Goal: Complete application form

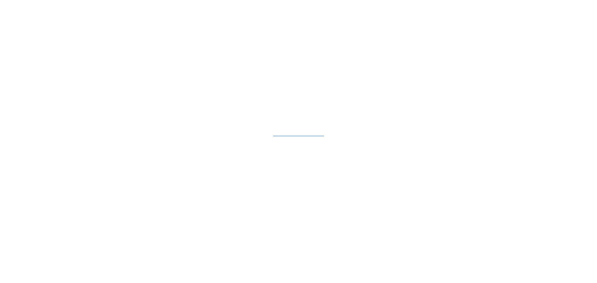
select select "**"
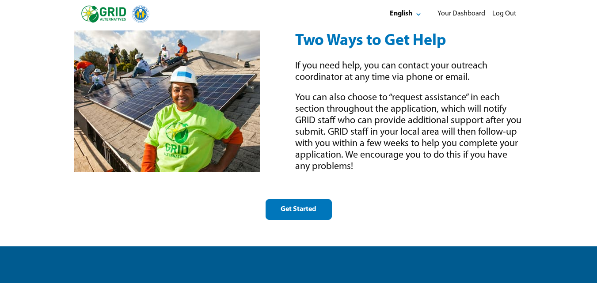
scroll to position [1238, 0]
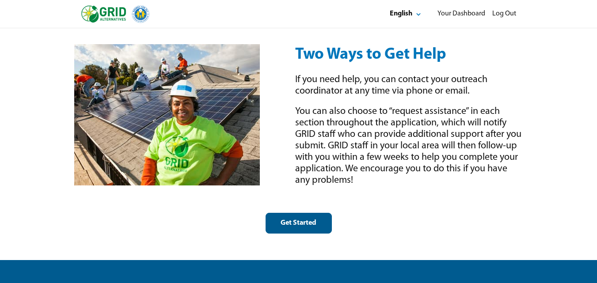
click at [298, 223] on div "Get Started" at bounding box center [298, 223] width 51 height 9
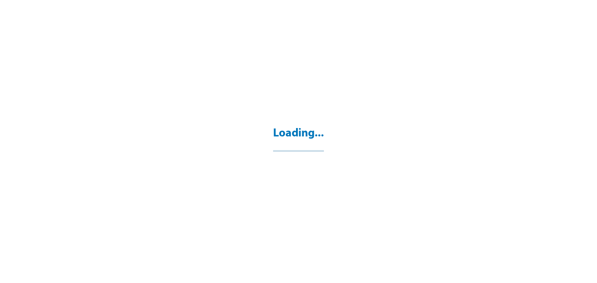
select select "**"
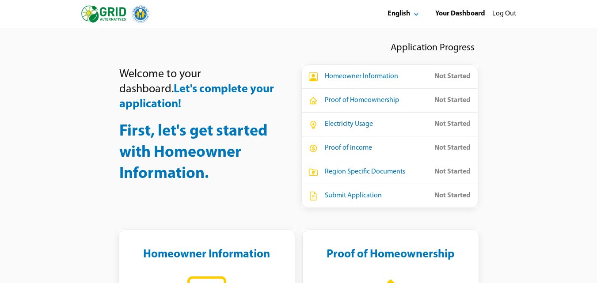
click at [314, 80] on icon at bounding box center [313, 77] width 9 height 9
click at [345, 79] on div "Homeowner Information" at bounding box center [361, 76] width 73 height 9
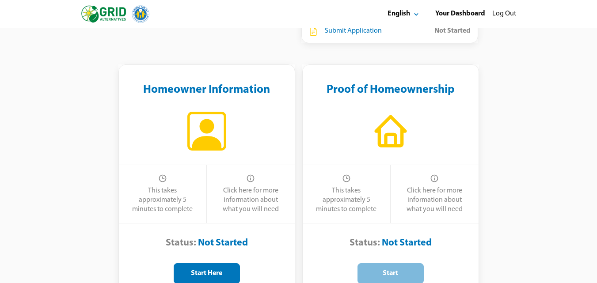
scroll to position [177, 0]
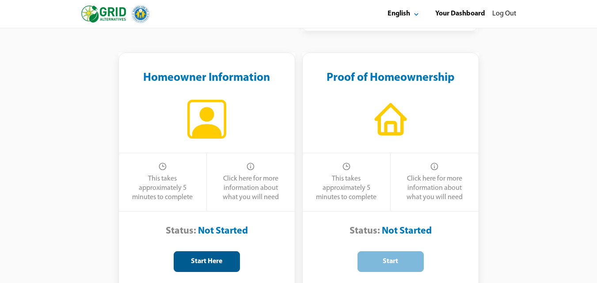
click at [206, 260] on div "Start Here" at bounding box center [206, 261] width 51 height 9
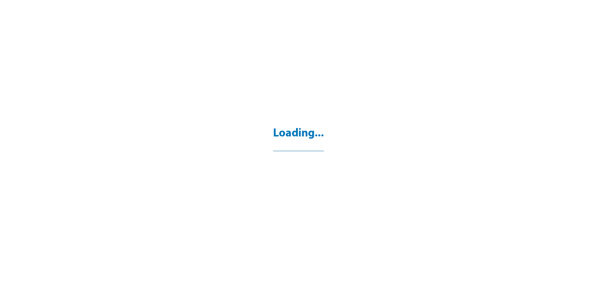
select select "**"
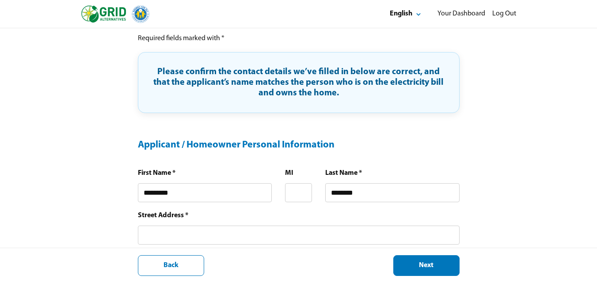
scroll to position [133, 0]
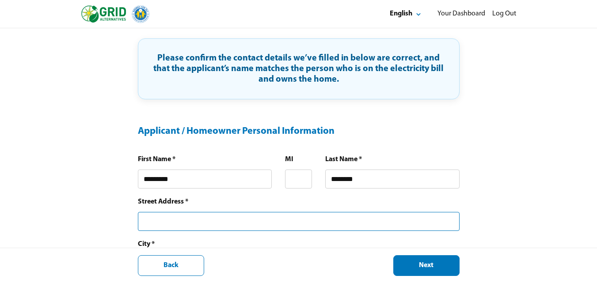
click at [202, 225] on input "text" at bounding box center [299, 221] width 322 height 19
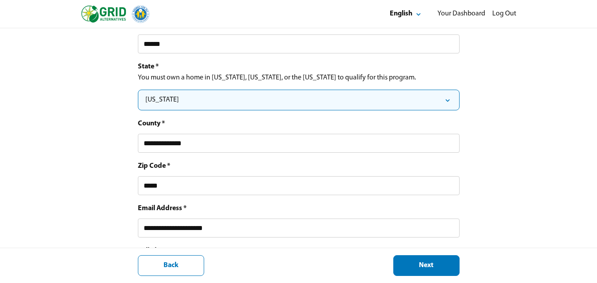
scroll to position [354, 0]
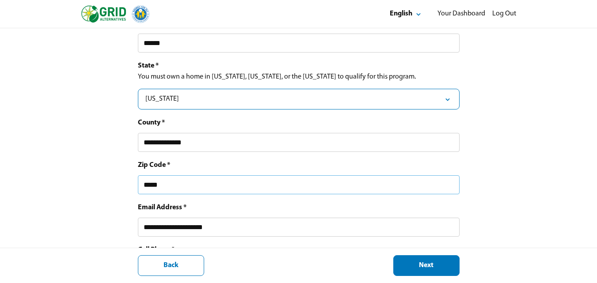
type input "**********"
click at [197, 185] on input "*****" at bounding box center [299, 185] width 322 height 19
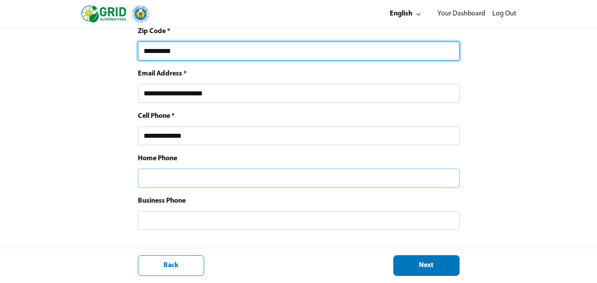
scroll to position [496, 0]
type input "**********"
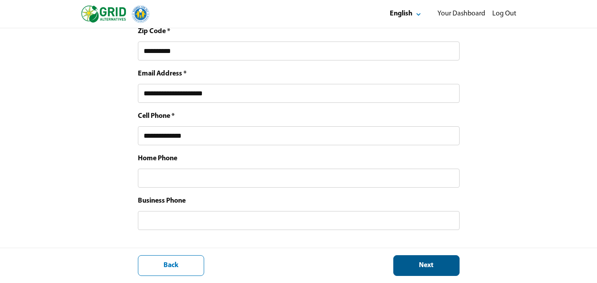
click at [440, 264] on div "Next" at bounding box center [426, 265] width 51 height 9
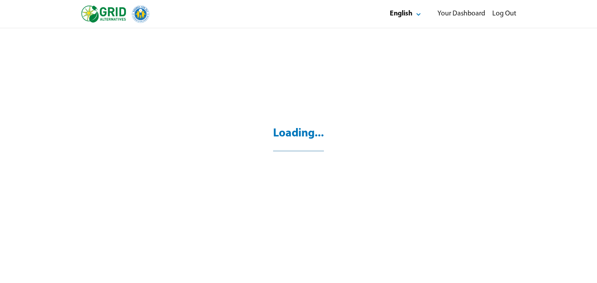
scroll to position [28, 0]
select select "*"
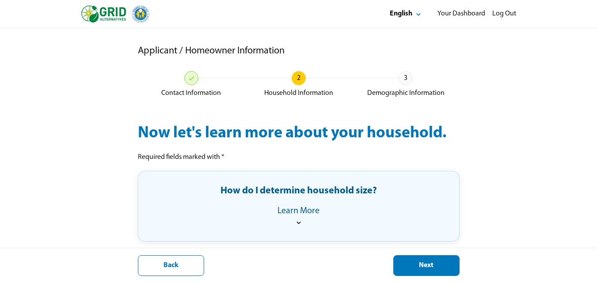
click at [300, 225] on icon at bounding box center [298, 222] width 9 height 9
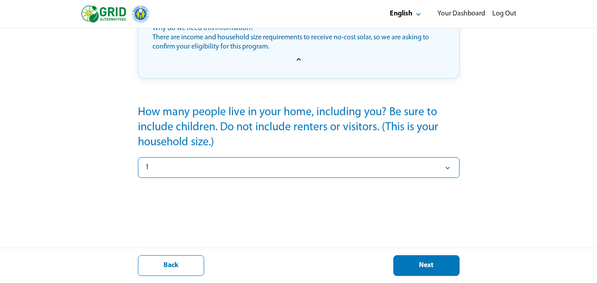
scroll to position [246, 0]
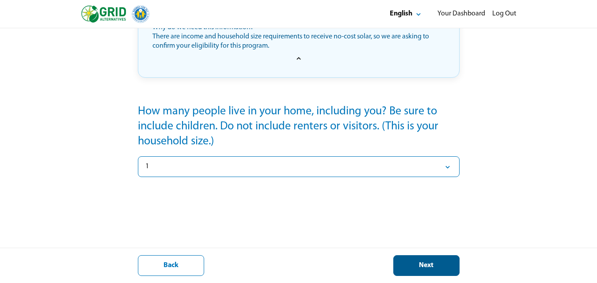
click at [421, 264] on div "Next" at bounding box center [426, 265] width 51 height 9
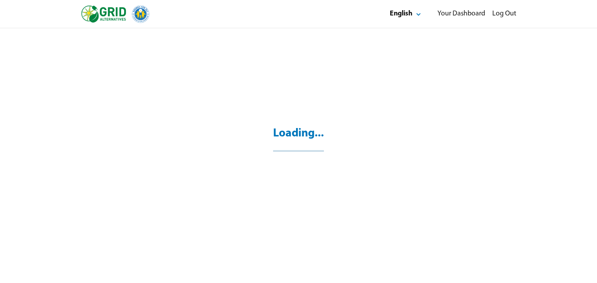
scroll to position [28, 0]
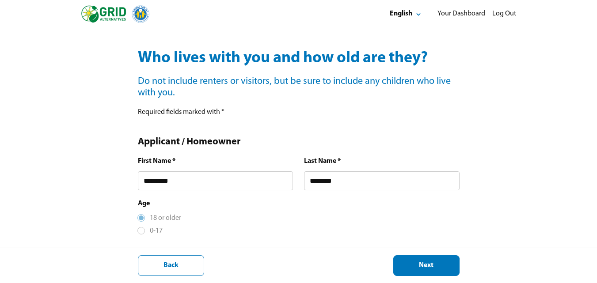
scroll to position [88, 0]
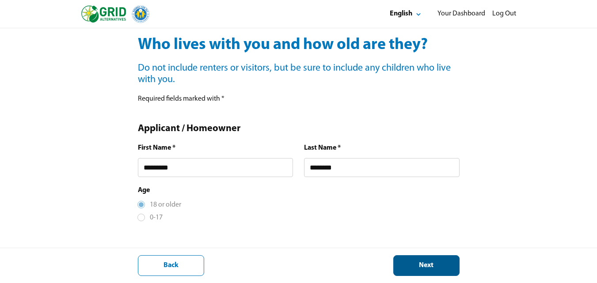
click at [426, 263] on div "Next" at bounding box center [426, 265] width 51 height 9
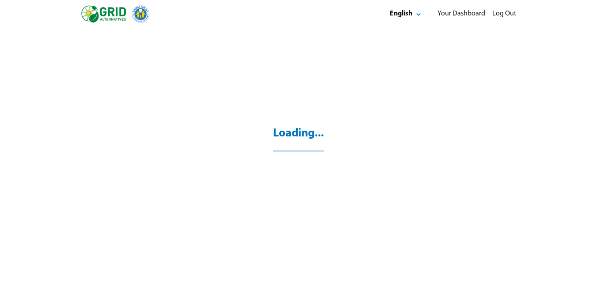
scroll to position [28, 0]
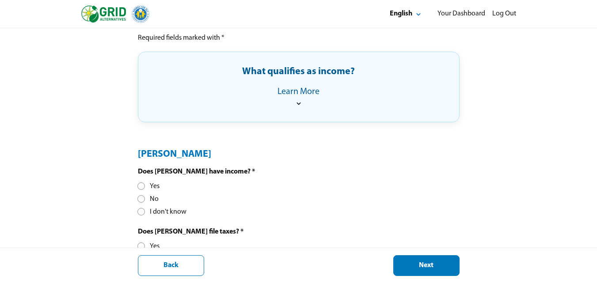
scroll to position [221, 0]
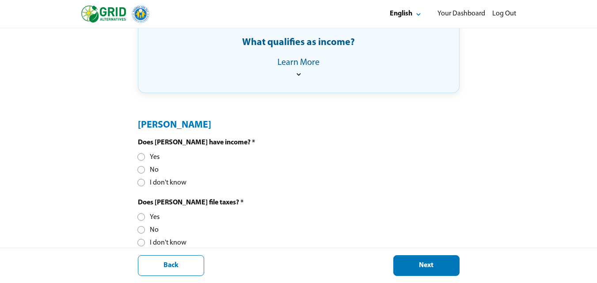
click at [297, 73] on icon at bounding box center [298, 74] width 9 height 9
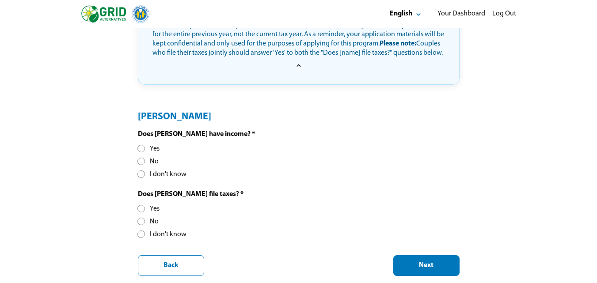
scroll to position [275, 0]
click at [141, 207] on div at bounding box center [141, 208] width 5 height 5
drag, startPoint x: 142, startPoint y: 174, endPoint x: 190, endPoint y: 187, distance: 49.7
click at [153, 177] on div "I don't know" at bounding box center [162, 174] width 49 height 9
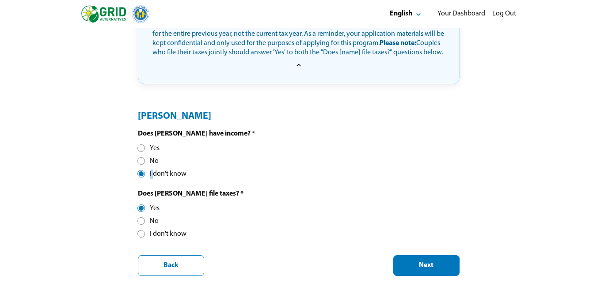
click at [143, 176] on div at bounding box center [141, 174] width 5 height 5
click at [238, 178] on div "Does Magdalena have income? * Yes No I don't know" at bounding box center [196, 155] width 117 height 50
click at [140, 161] on div at bounding box center [141, 161] width 5 height 5
click at [141, 176] on div at bounding box center [141, 174] width 5 height 5
click at [141, 163] on div at bounding box center [141, 161] width 5 height 5
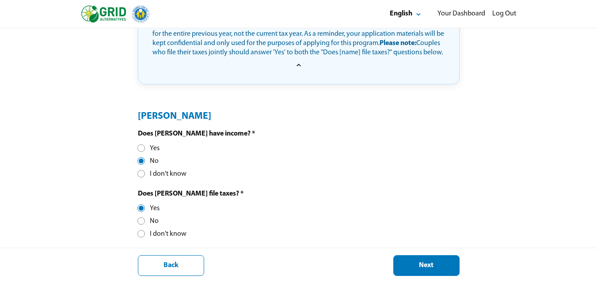
click at [141, 173] on div at bounding box center [141, 174] width 5 height 5
click at [437, 266] on div "Next" at bounding box center [426, 265] width 51 height 9
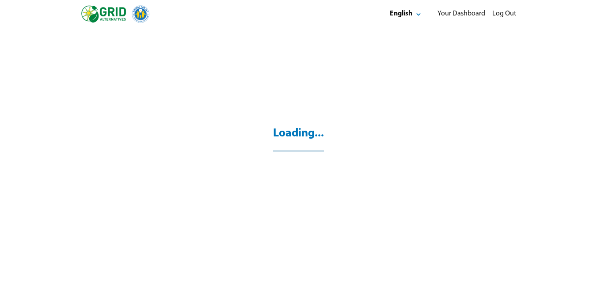
scroll to position [28, 0]
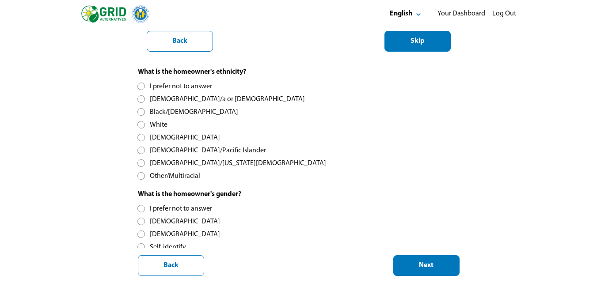
scroll to position [265, 0]
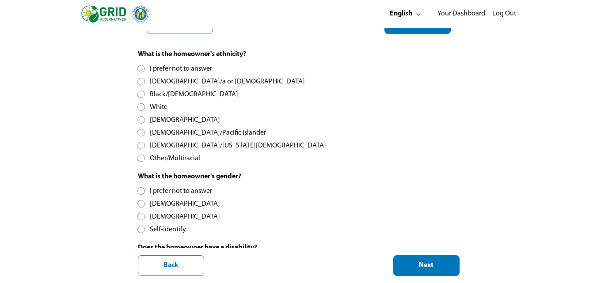
click at [143, 83] on div at bounding box center [141, 81] width 5 height 5
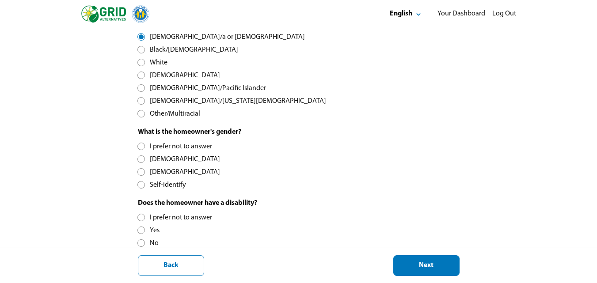
scroll to position [354, 0]
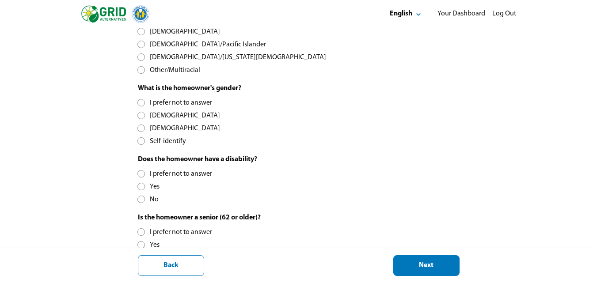
click at [141, 128] on div at bounding box center [141, 128] width 5 height 5
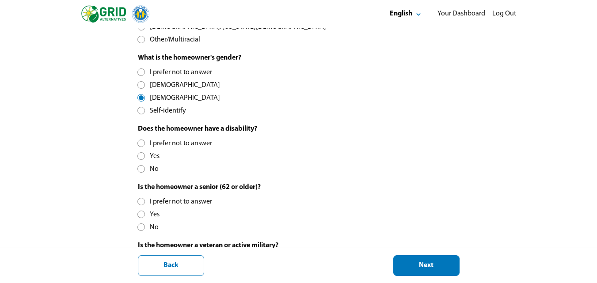
scroll to position [398, 0]
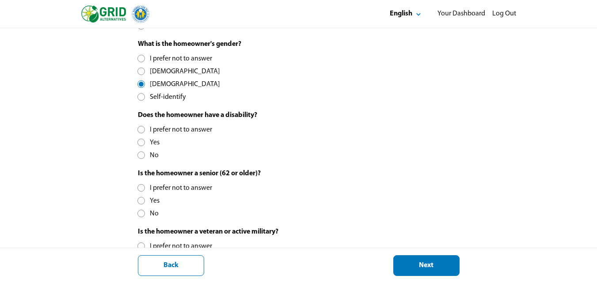
click at [140, 142] on div at bounding box center [141, 142] width 5 height 5
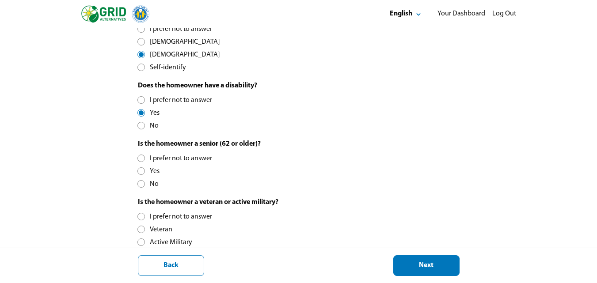
scroll to position [442, 0]
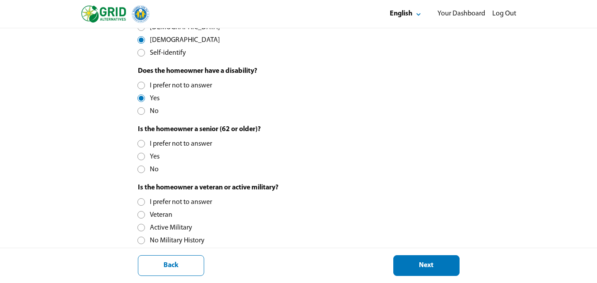
click at [144, 157] on div at bounding box center [141, 156] width 5 height 5
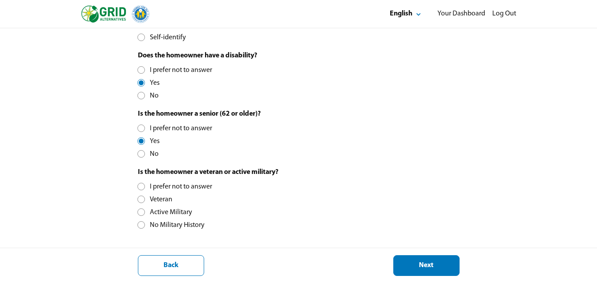
click at [141, 228] on div at bounding box center [141, 225] width 5 height 5
click at [425, 263] on div "Next" at bounding box center [426, 265] width 51 height 9
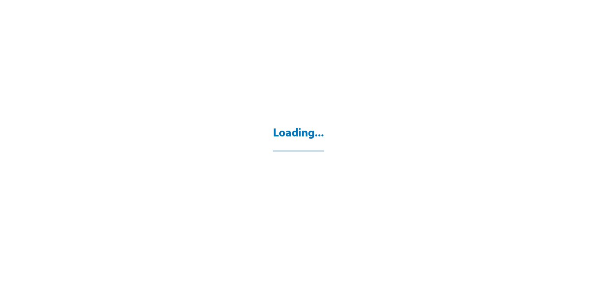
select select "**"
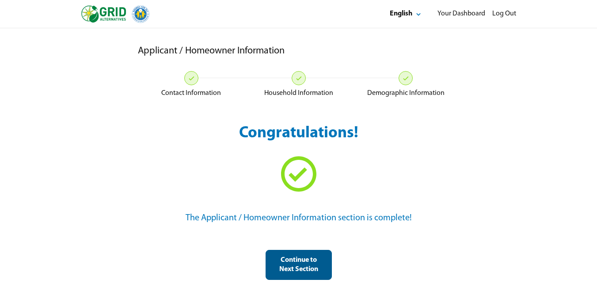
click at [304, 267] on div "Continue to Next Section" at bounding box center [298, 265] width 51 height 19
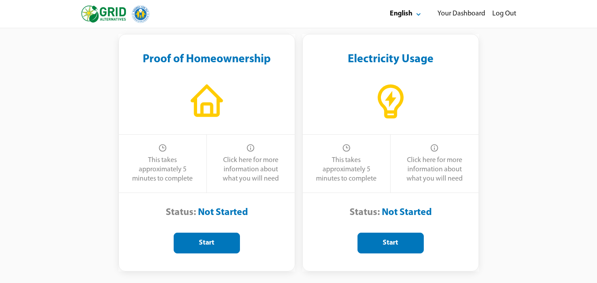
scroll to position [44, 0]
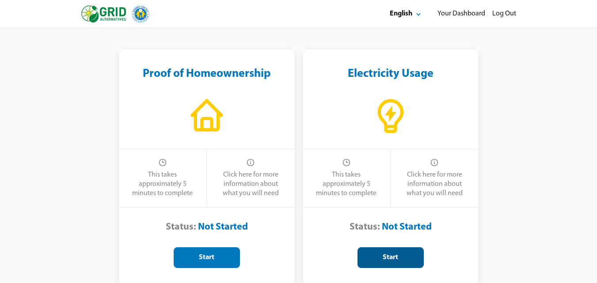
click at [392, 259] on div "Start" at bounding box center [390, 257] width 51 height 9
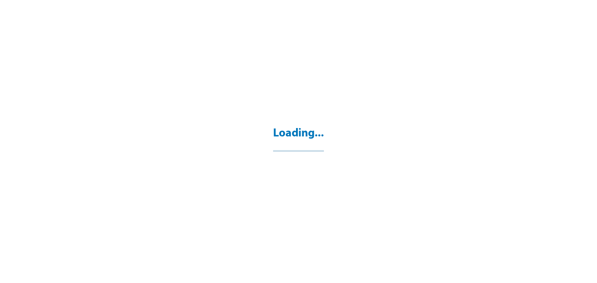
select select "**"
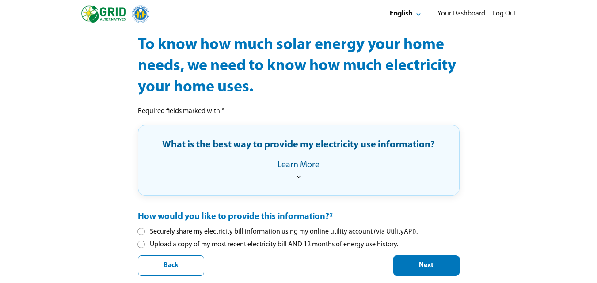
scroll to position [128, 0]
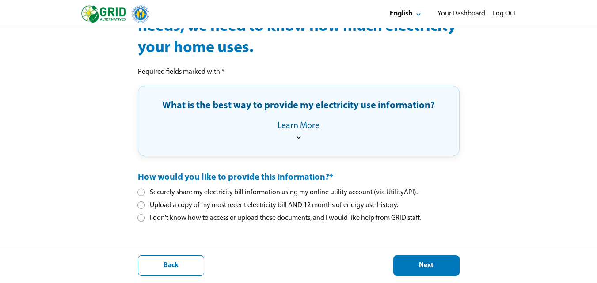
click at [299, 135] on icon at bounding box center [298, 137] width 9 height 9
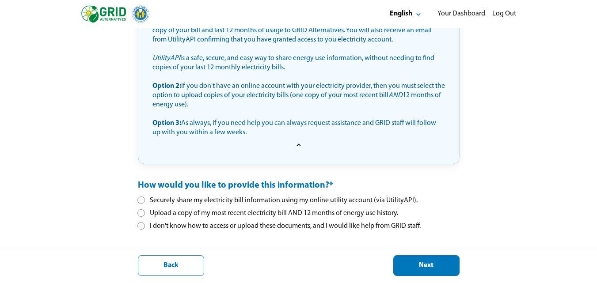
scroll to position [284, 0]
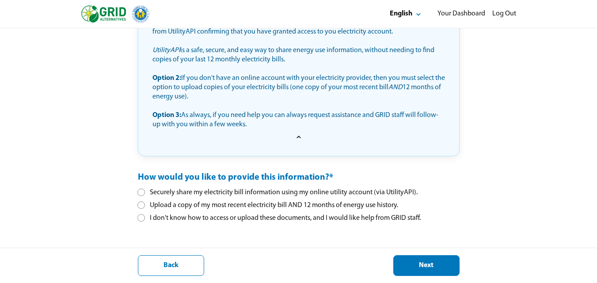
click at [139, 191] on div at bounding box center [141, 192] width 5 height 5
click at [412, 267] on div "Next" at bounding box center [426, 265] width 51 height 9
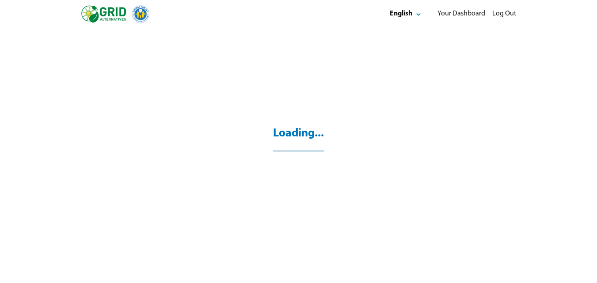
scroll to position [28, 0]
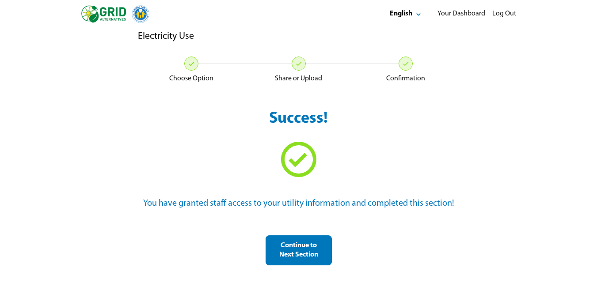
scroll to position [28, 0]
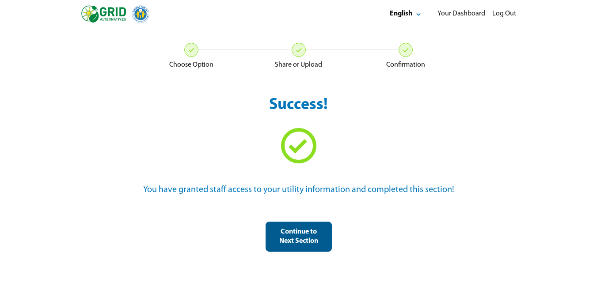
click at [306, 240] on div "Continue to Next Section" at bounding box center [298, 237] width 51 height 19
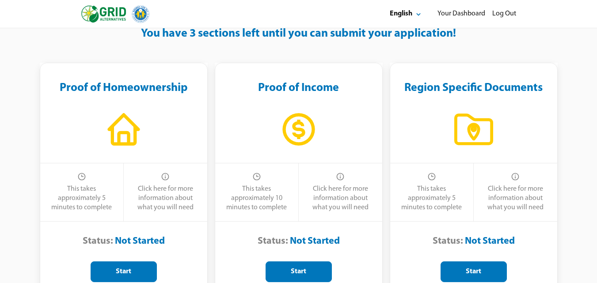
scroll to position [65, 0]
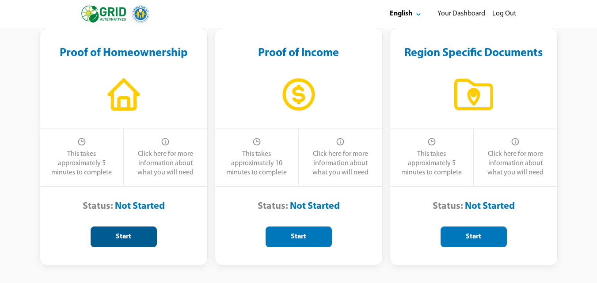
click at [122, 242] on button "Start" at bounding box center [124, 237] width 66 height 21
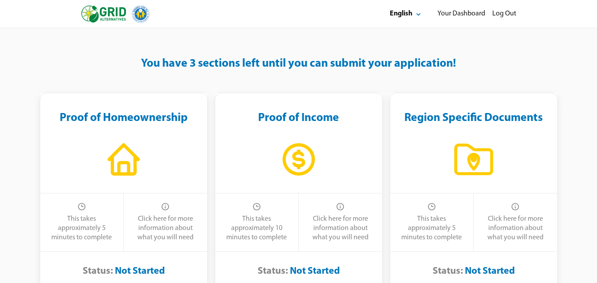
select select "**"
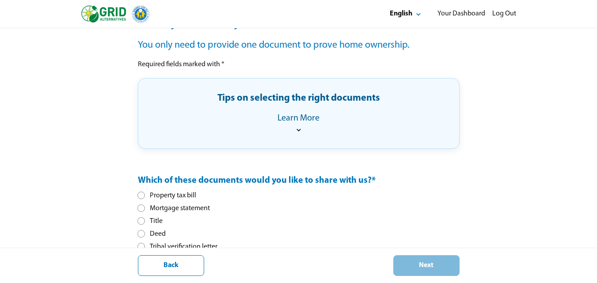
scroll to position [158, 0]
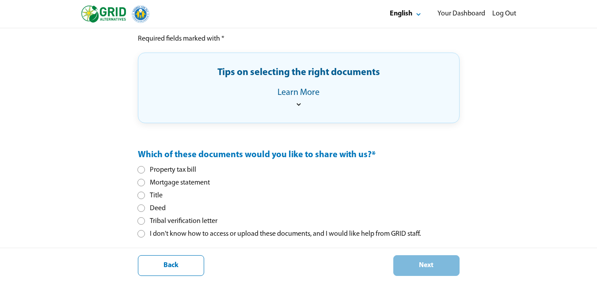
click at [144, 183] on div at bounding box center [141, 182] width 5 height 5
click at [428, 266] on div "Next" at bounding box center [426, 265] width 51 height 9
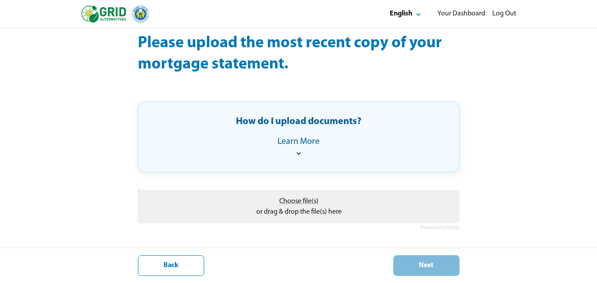
scroll to position [91, 0]
click at [298, 154] on icon at bounding box center [299, 153] width 4 height 3
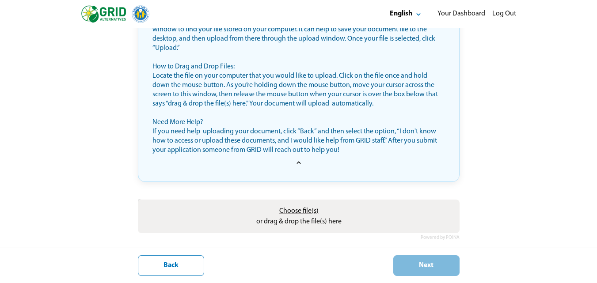
scroll to position [221, 0]
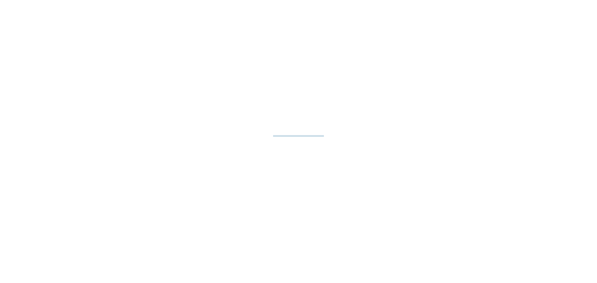
select select "**"
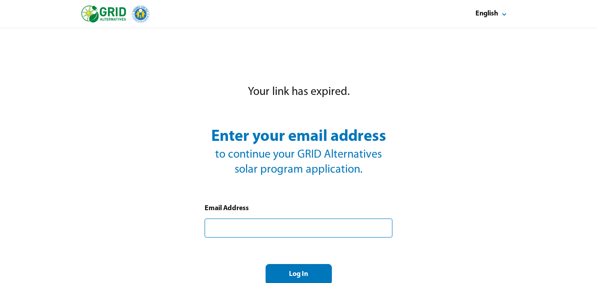
click at [281, 229] on input "text" at bounding box center [299, 228] width 188 height 19
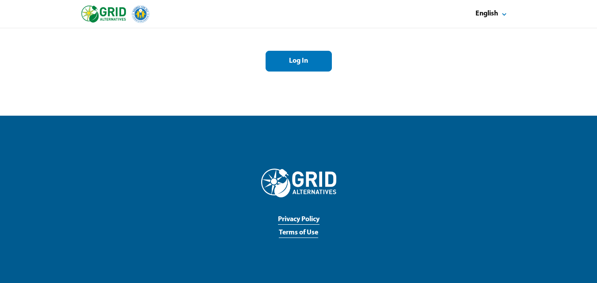
scroll to position [222, 0]
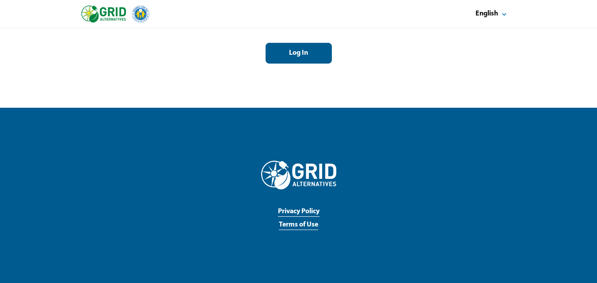
type input "**********"
click at [305, 57] on div "Log In" at bounding box center [298, 53] width 51 height 9
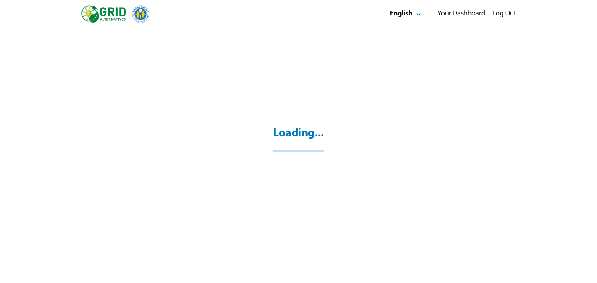
select select "**"
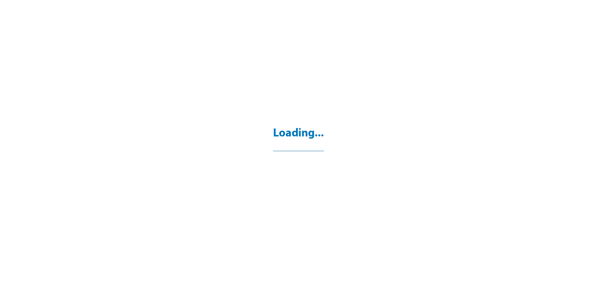
select select "**"
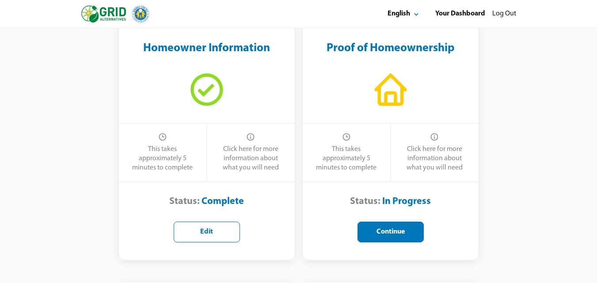
scroll to position [221, 0]
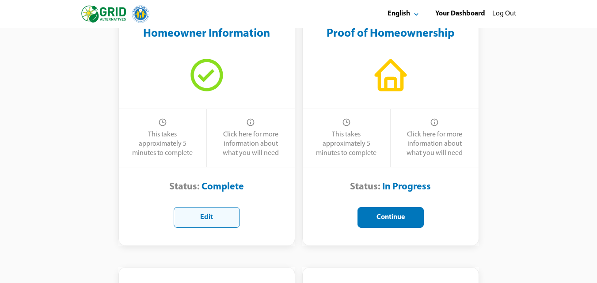
click at [205, 219] on div "Edit" at bounding box center [206, 217] width 51 height 9
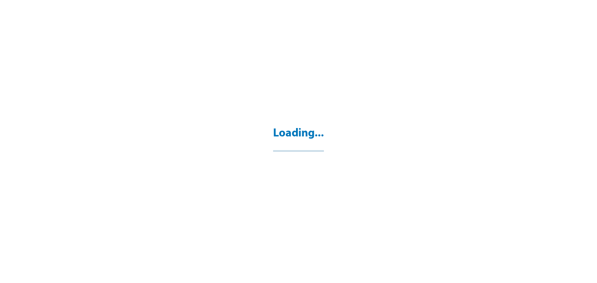
select select "**"
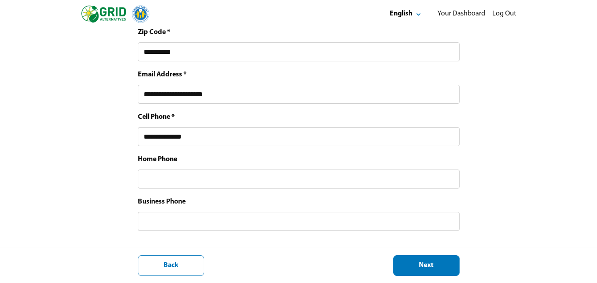
scroll to position [496, 0]
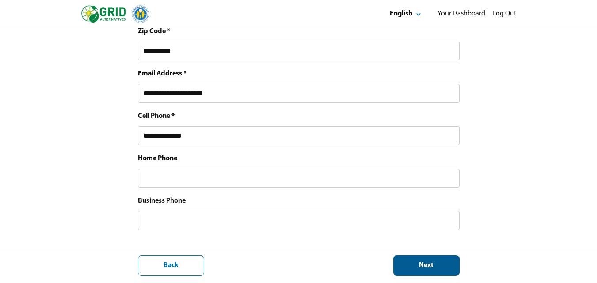
click at [435, 269] on div "Next" at bounding box center [426, 265] width 51 height 9
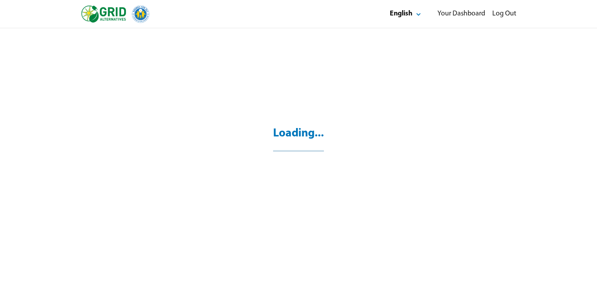
select select "*"
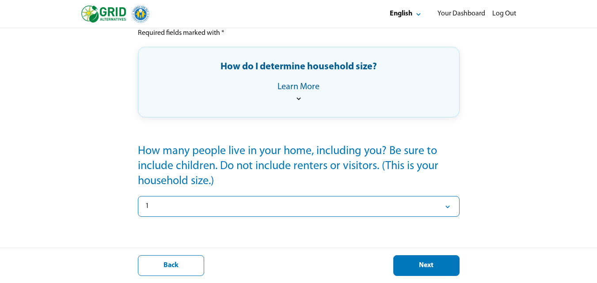
scroll to position [164, 0]
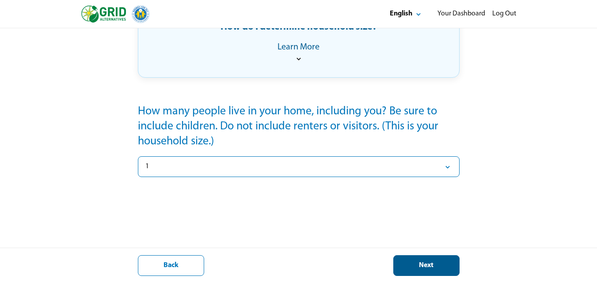
click at [438, 268] on div "Next" at bounding box center [426, 265] width 51 height 9
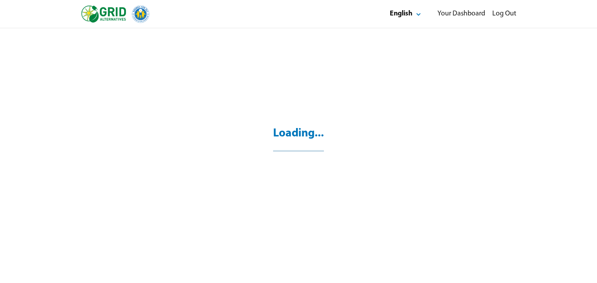
scroll to position [28, 0]
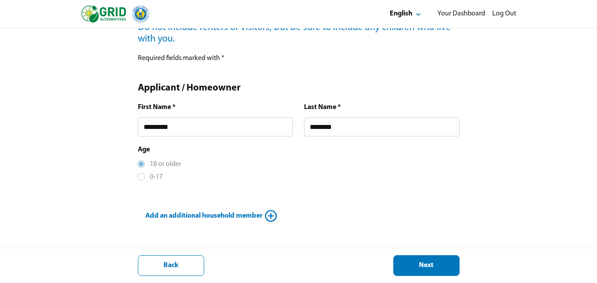
scroll to position [133, 0]
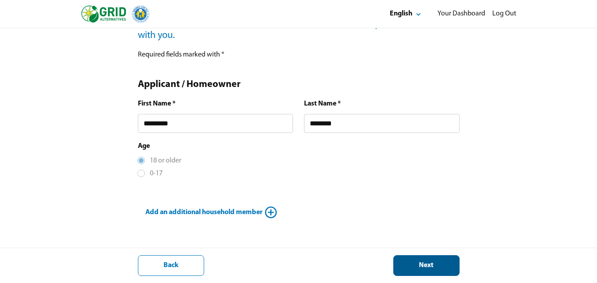
click at [433, 268] on div "Next" at bounding box center [426, 265] width 51 height 9
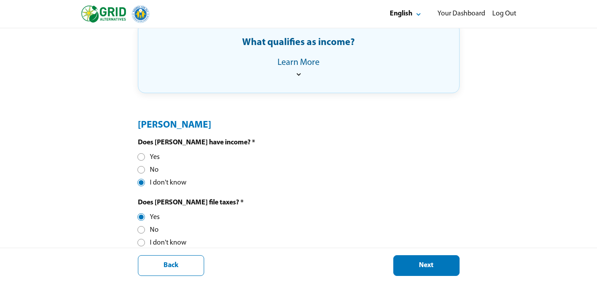
scroll to position [230, 0]
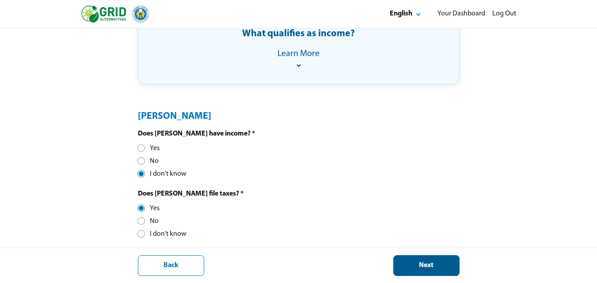
click at [423, 265] on div "Next" at bounding box center [426, 265] width 51 height 9
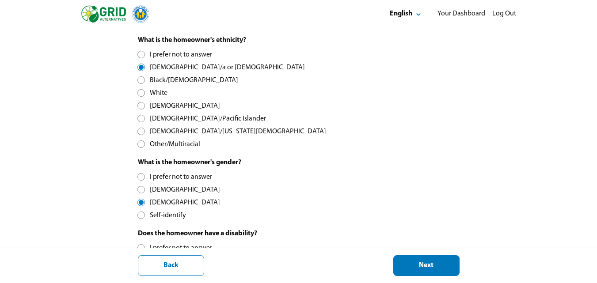
scroll to position [265, 0]
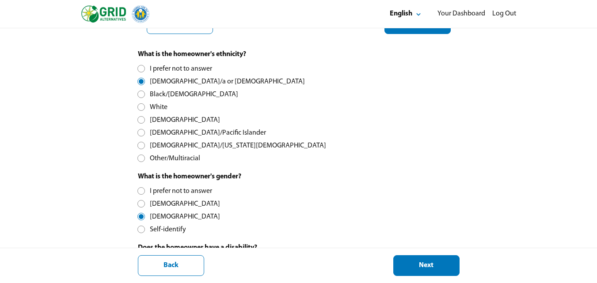
click at [141, 69] on div at bounding box center [141, 68] width 5 height 5
click at [141, 79] on div at bounding box center [141, 81] width 5 height 5
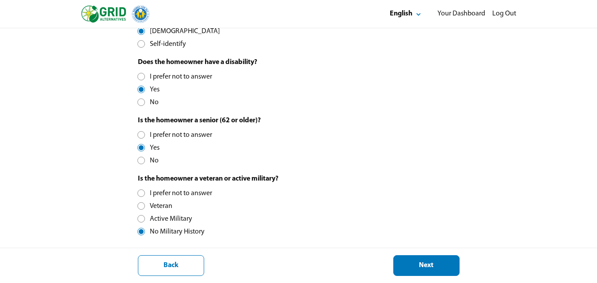
scroll to position [458, 0]
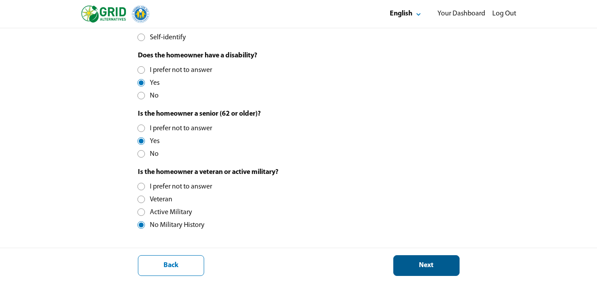
click at [425, 267] on div "Next" at bounding box center [426, 265] width 51 height 9
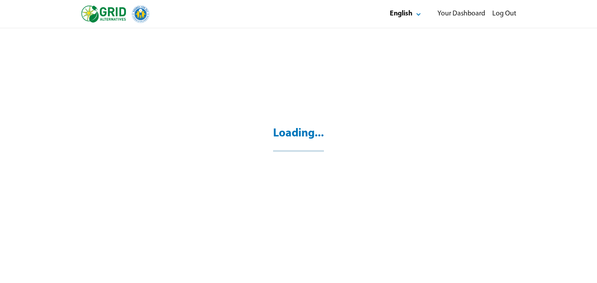
scroll to position [28, 0]
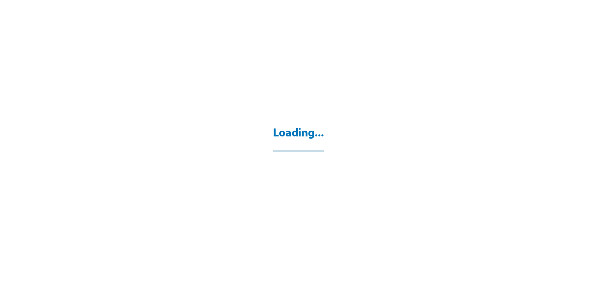
select select "**"
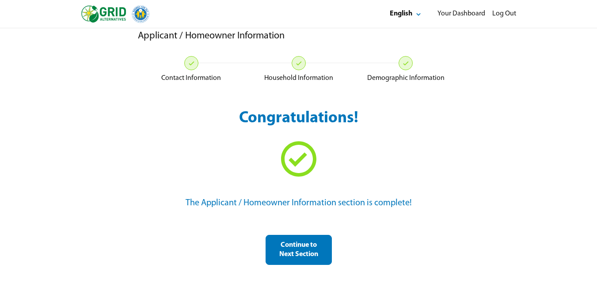
scroll to position [28, 0]
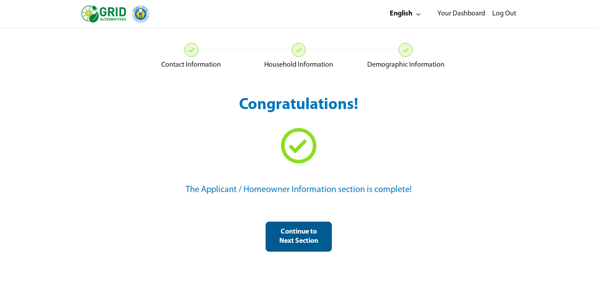
click at [300, 240] on div "Continue to Next Section" at bounding box center [298, 237] width 51 height 19
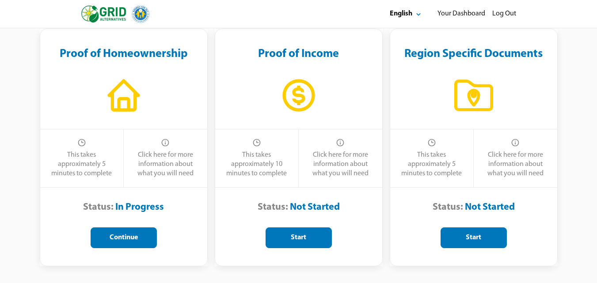
scroll to position [65, 0]
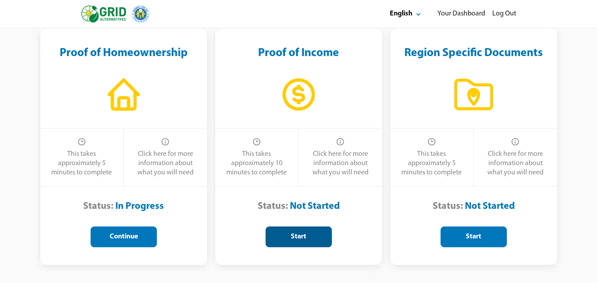
click at [301, 240] on div "Start" at bounding box center [298, 237] width 51 height 9
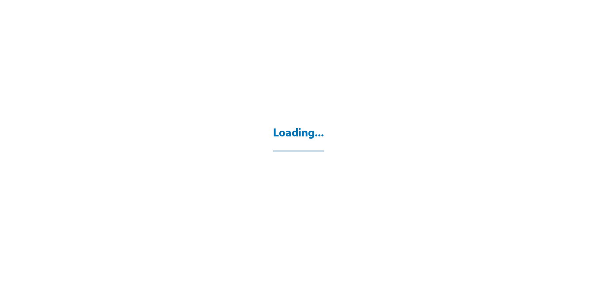
select select "**"
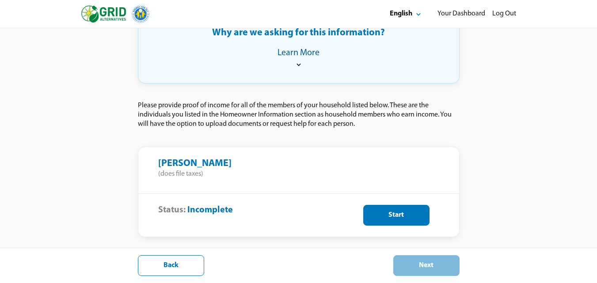
scroll to position [212, 0]
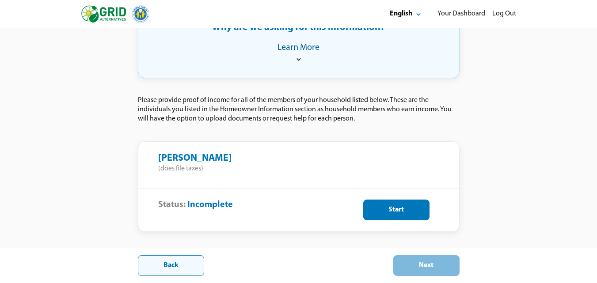
click at [173, 261] on div "Back" at bounding box center [170, 265] width 51 height 9
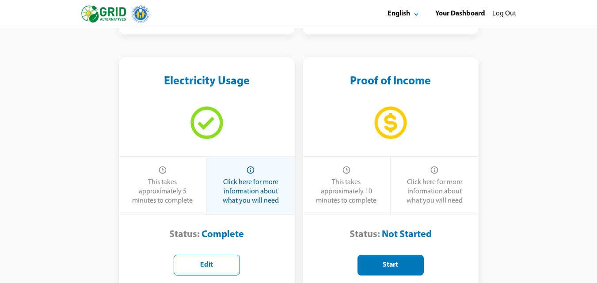
scroll to position [442, 0]
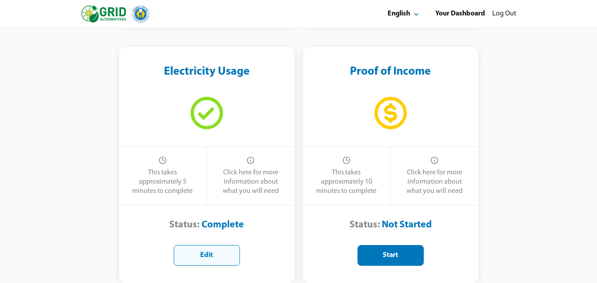
click at [198, 257] on div "Edit" at bounding box center [206, 255] width 51 height 9
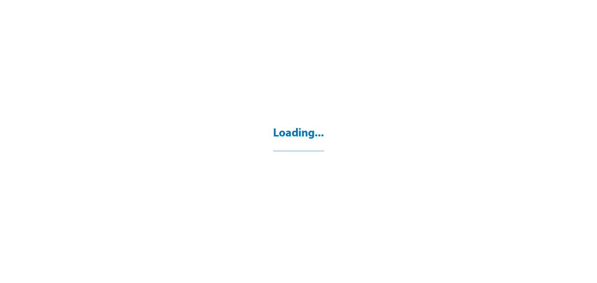
select select "**"
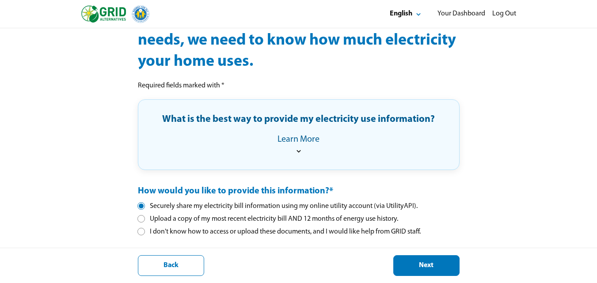
scroll to position [128, 0]
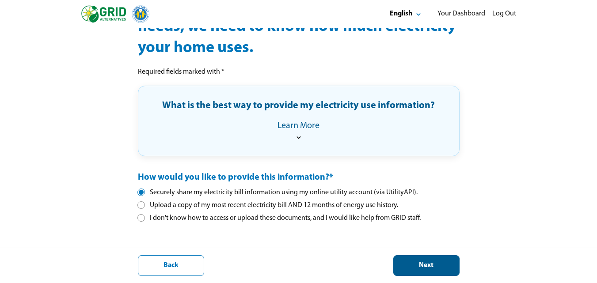
click at [433, 271] on button "Next" at bounding box center [426, 266] width 66 height 21
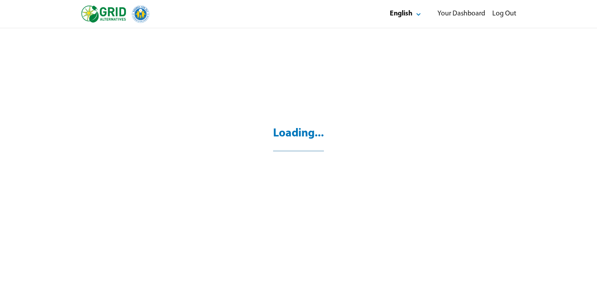
scroll to position [28, 0]
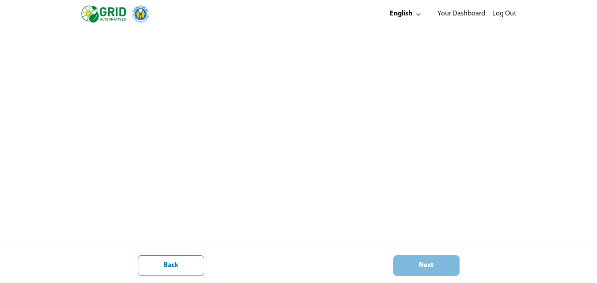
scroll to position [177, 0]
click at [190, 261] on button "Back" at bounding box center [171, 266] width 66 height 21
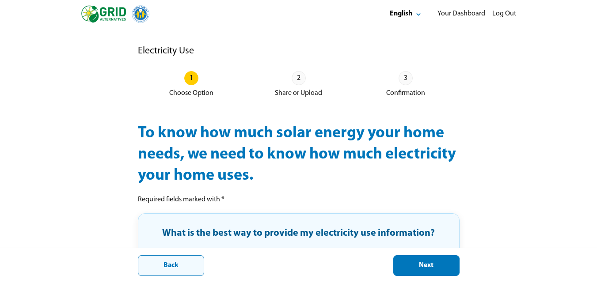
click at [187, 263] on button "Back" at bounding box center [171, 266] width 66 height 21
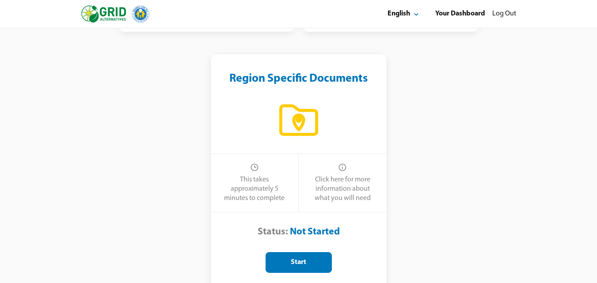
scroll to position [752, 0]
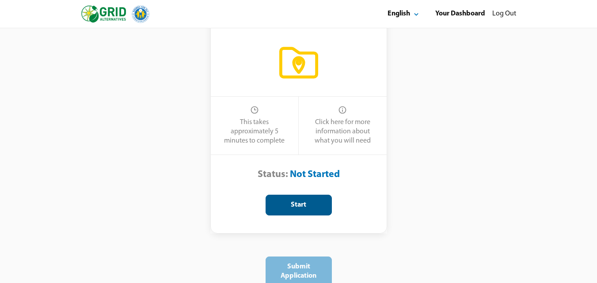
click at [308, 203] on div "Start" at bounding box center [298, 205] width 51 height 9
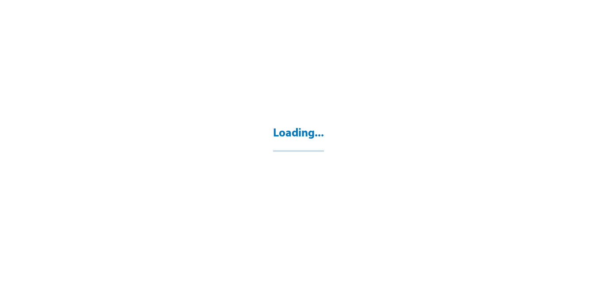
select select "**"
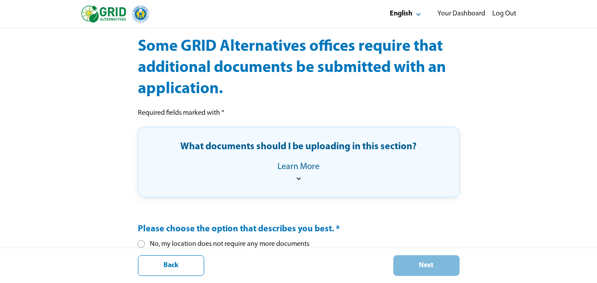
scroll to position [88, 0]
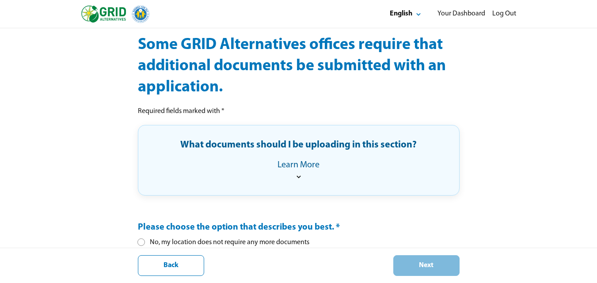
click at [300, 175] on icon at bounding box center [298, 176] width 9 height 9
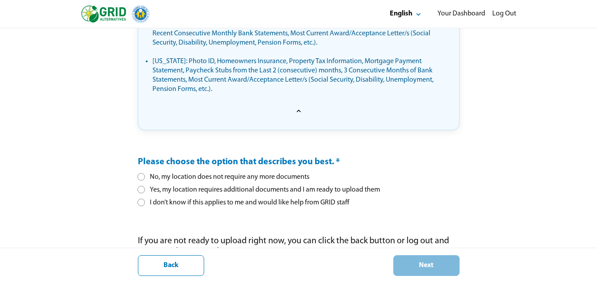
scroll to position [523, 0]
